Goal: Information Seeking & Learning: Learn about a topic

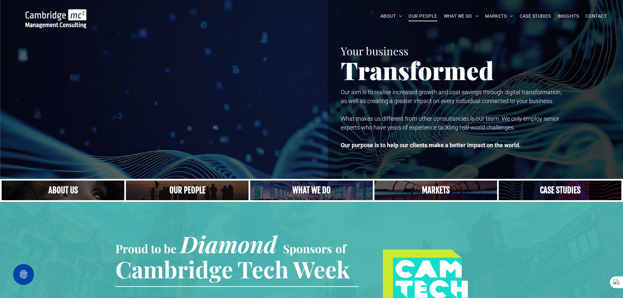
click at [416, 18] on span "OUR PEOPLE" at bounding box center [422, 16] width 28 height 10
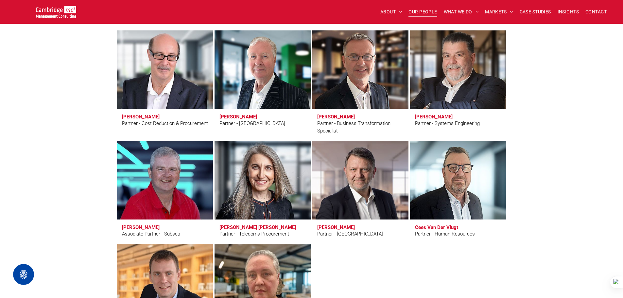
scroll to position [1602, 0]
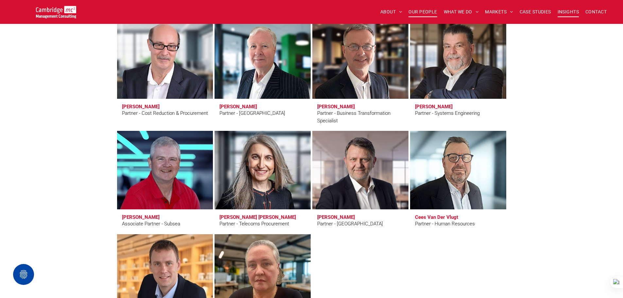
click at [560, 8] on span "INSIGHTS" at bounding box center [567, 12] width 21 height 10
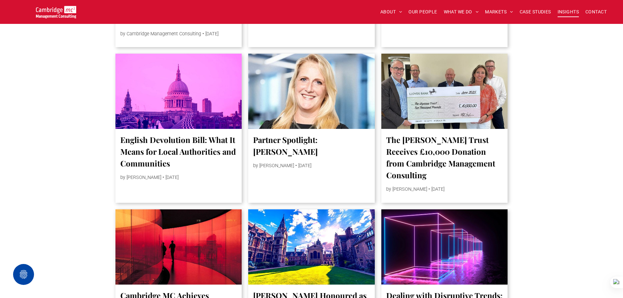
scroll to position [981, 0]
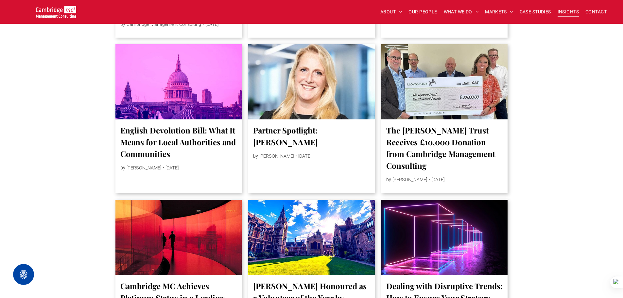
click at [432, 83] on div at bounding box center [444, 82] width 134 height 80
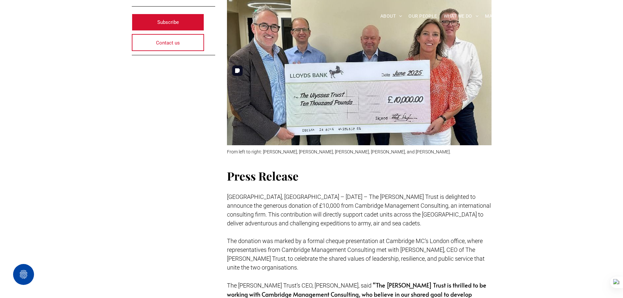
scroll to position [229, 0]
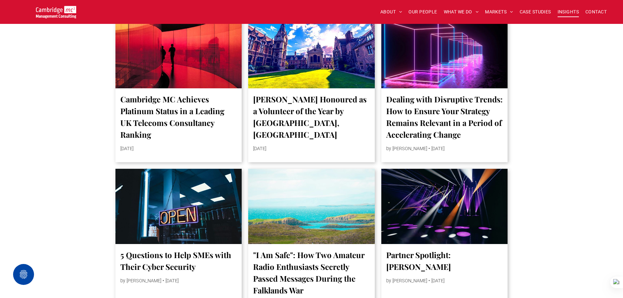
scroll to position [1177, 0]
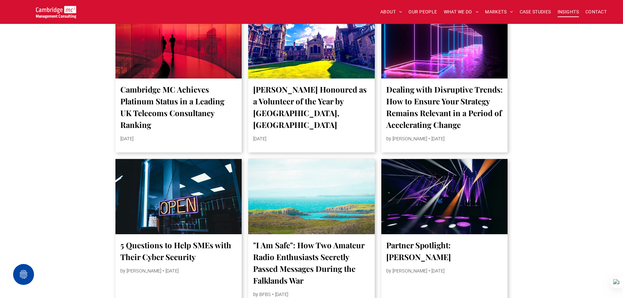
click at [303, 80] on div at bounding box center [311, 41] width 134 height 80
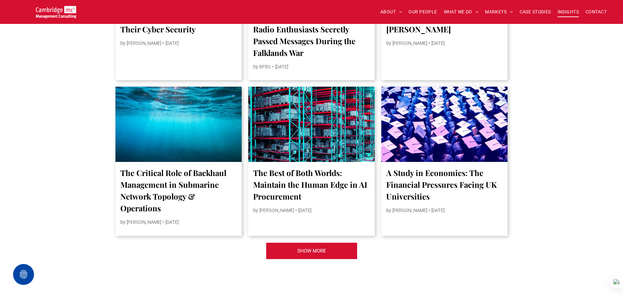
scroll to position [1406, 0]
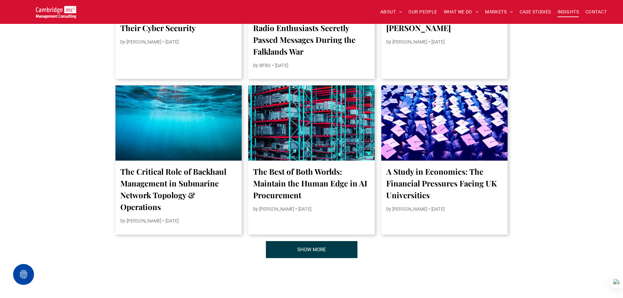
click at [327, 258] on link "SHOW MORE" at bounding box center [312, 249] width 92 height 17
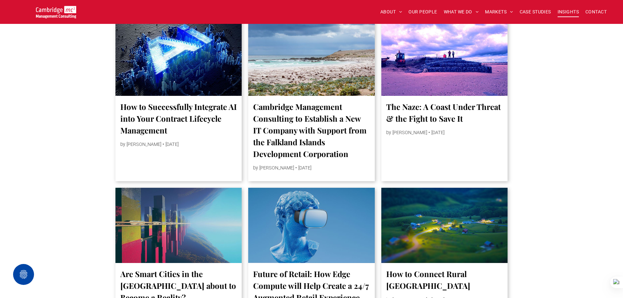
scroll to position [1635, 0]
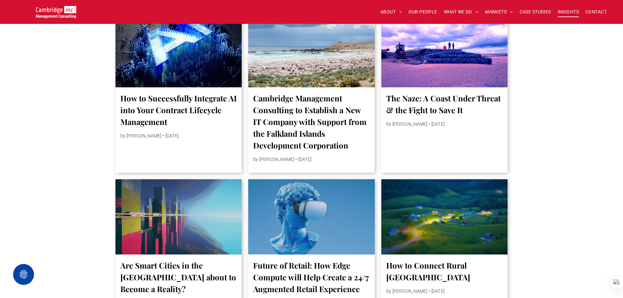
click at [304, 111] on link "Cambridge Management Consulting to Establish a New IT Company with Support from…" at bounding box center [311, 121] width 117 height 59
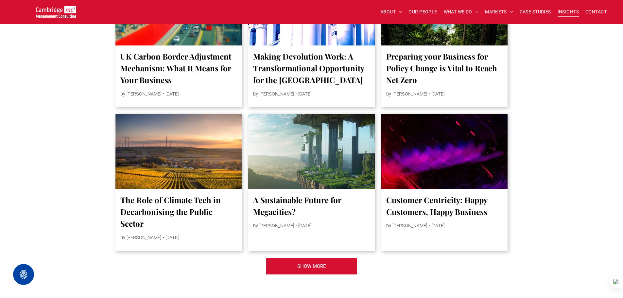
scroll to position [2615, 0]
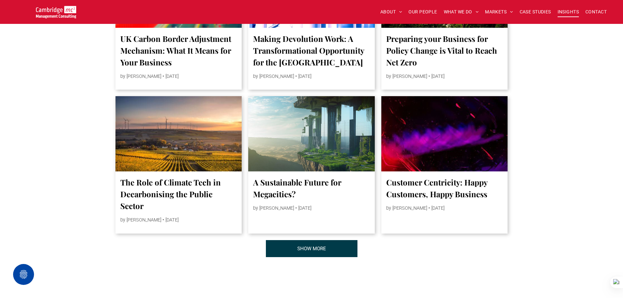
click at [339, 240] on link "SHOW MORE" at bounding box center [312, 248] width 92 height 17
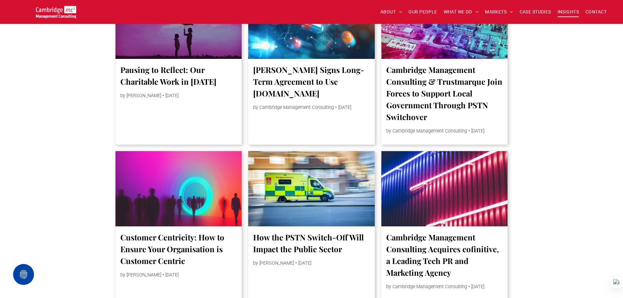
scroll to position [3007, 0]
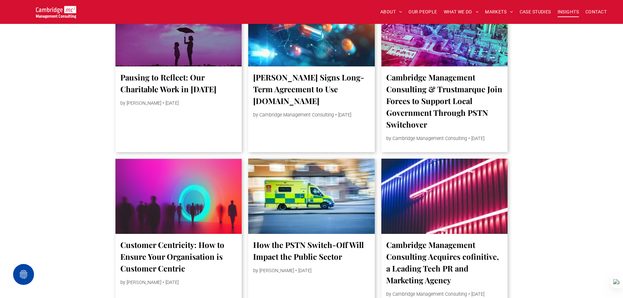
click at [188, 76] on link "Pausing to Reflect: Our Charitable Work in 2024" at bounding box center [178, 83] width 117 height 24
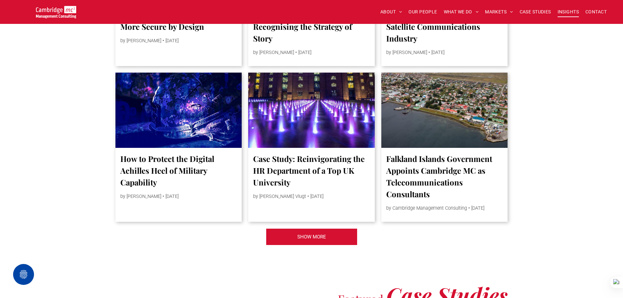
scroll to position [3857, 0]
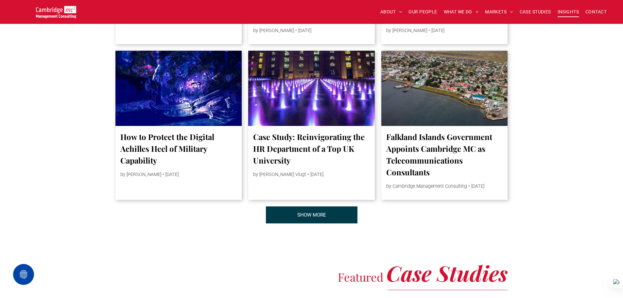
click at [287, 223] on link "SHOW MORE" at bounding box center [312, 214] width 92 height 17
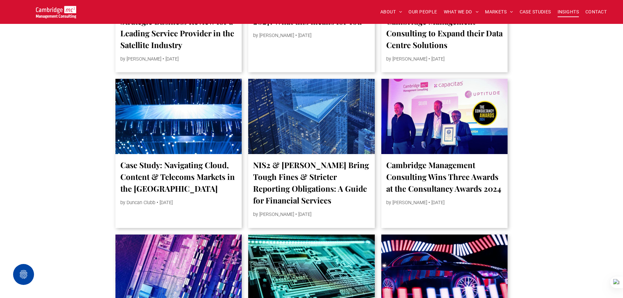
scroll to position [4871, 0]
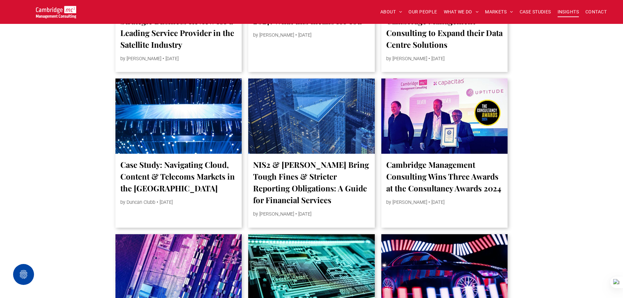
click at [466, 194] on link "Cambridge Management Consulting Wins Three Awards at the Consultancy Awards 2024" at bounding box center [444, 176] width 117 height 35
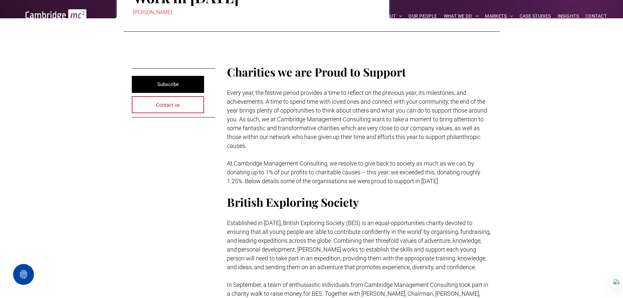
scroll to position [131, 0]
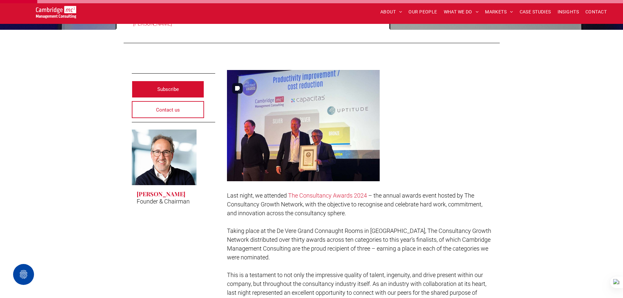
scroll to position [98, 0]
